Goal: Check status: Check status

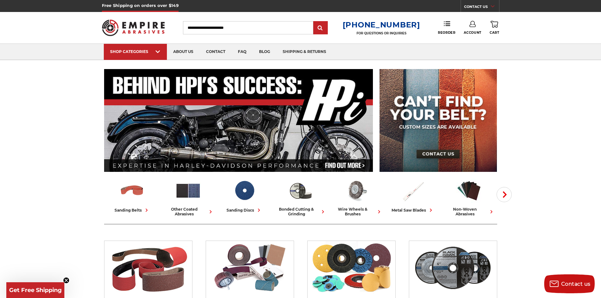
click at [471, 27] on icon at bounding box center [473, 24] width 6 height 6
click at [475, 40] on link "Account" at bounding box center [472, 41] width 45 height 12
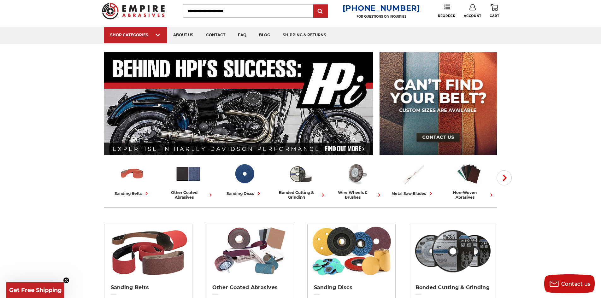
scroll to position [32, 0]
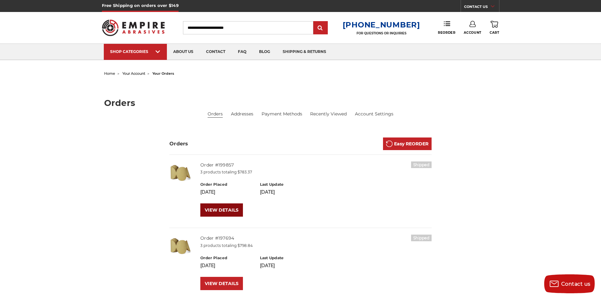
click at [229, 213] on link "VIEW DETAILS" at bounding box center [221, 210] width 43 height 13
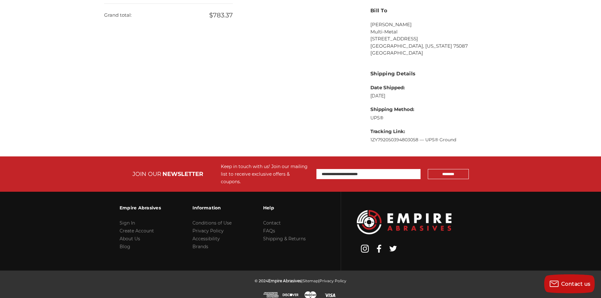
scroll to position [339, 0]
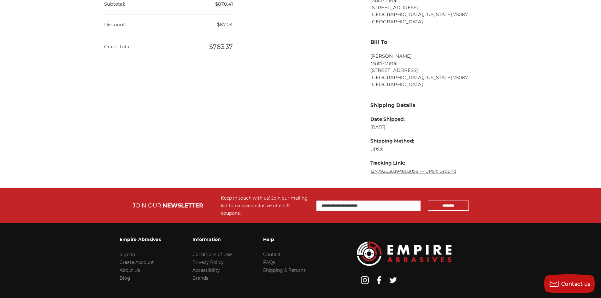
click at [439, 170] on link "1ZY792050394803058 — UPS® Ground" at bounding box center [414, 172] width 86 height 6
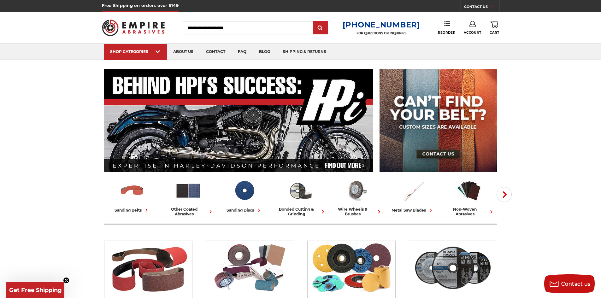
click at [467, 28] on link "Account" at bounding box center [473, 28] width 18 height 14
click at [474, 40] on link "Account" at bounding box center [472, 41] width 45 height 12
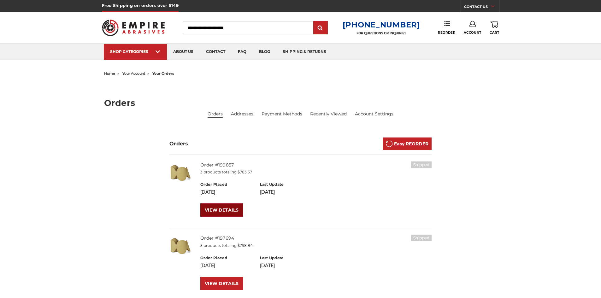
click at [217, 215] on link "VIEW DETAILS" at bounding box center [221, 210] width 43 height 13
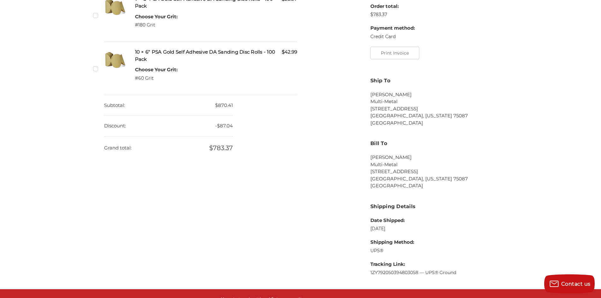
scroll to position [253, 0]
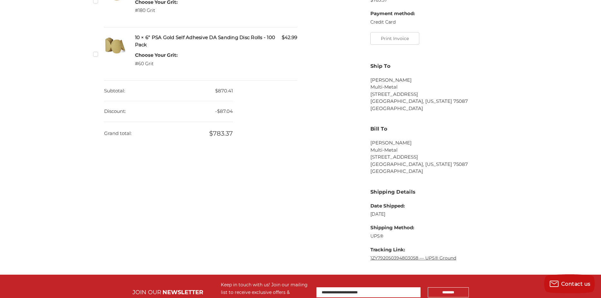
click at [399, 257] on link "1ZY792050394803058 — UPS® Ground" at bounding box center [414, 258] width 86 height 6
